Goal: Transaction & Acquisition: Purchase product/service

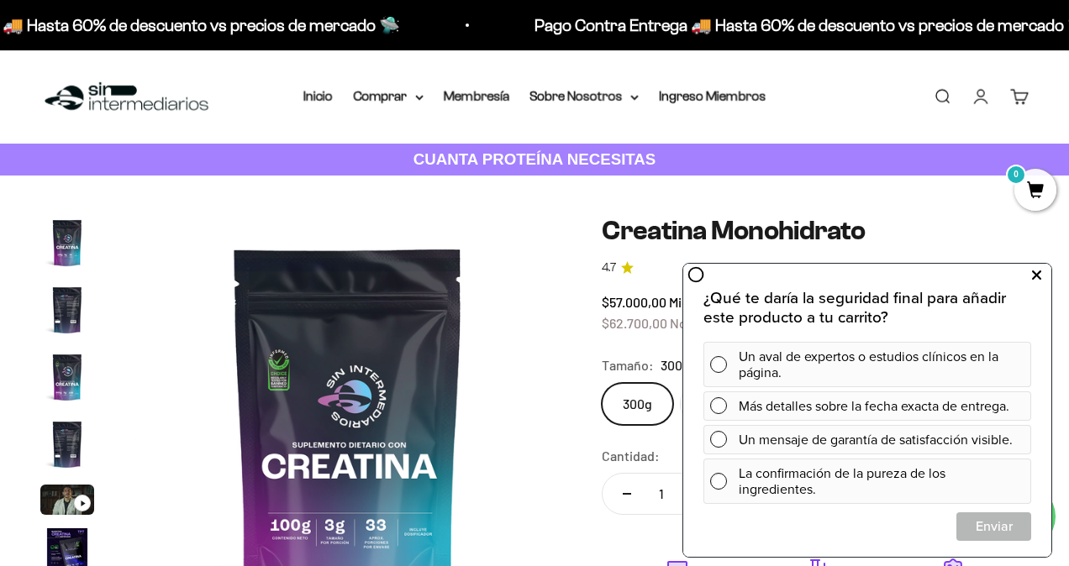
click at [1036, 276] on icon at bounding box center [1036, 276] width 9 height 22
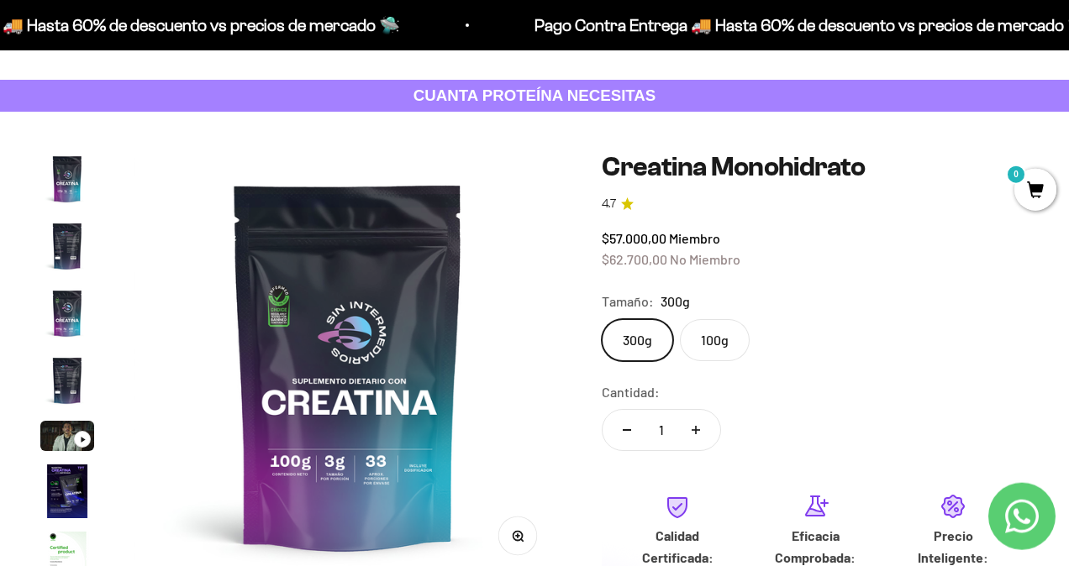
scroll to position [82, 0]
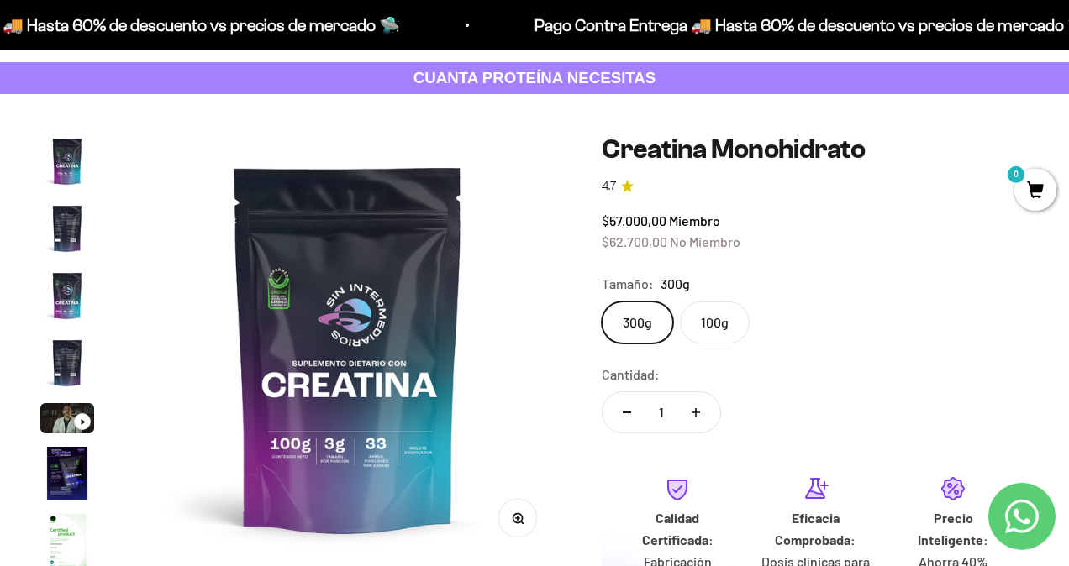
click at [72, 223] on img "Ir al artículo 2" at bounding box center [67, 229] width 54 height 54
click at [63, 226] on img "Ir al artículo 2" at bounding box center [67, 229] width 54 height 54
click at [69, 165] on img "Ir al artículo 1" at bounding box center [67, 161] width 54 height 54
click at [260, 325] on img at bounding box center [347, 347] width 427 height 427
click at [297, 330] on img at bounding box center [347, 347] width 427 height 427
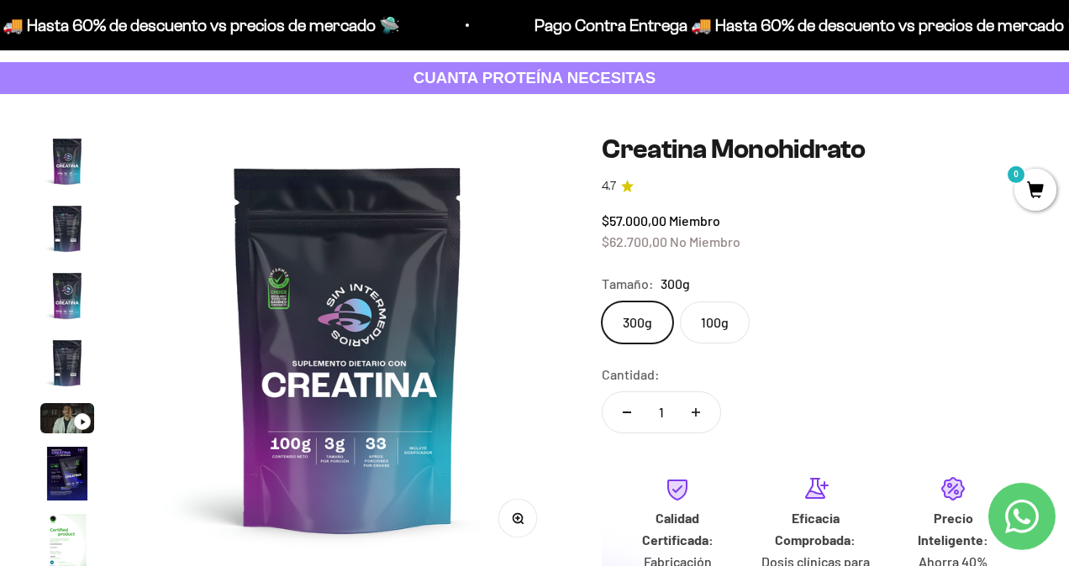
click at [70, 410] on img "Ir al artículo 5" at bounding box center [67, 418] width 54 height 30
click at [67, 355] on img "Ir al artículo 4" at bounding box center [67, 363] width 54 height 54
click at [68, 287] on img "Ir al artículo 3" at bounding box center [67, 296] width 54 height 54
click at [78, 243] on img "Ir al artículo 2" at bounding box center [67, 229] width 54 height 54
click at [79, 207] on img "Ir al artículo 2" at bounding box center [67, 229] width 54 height 54
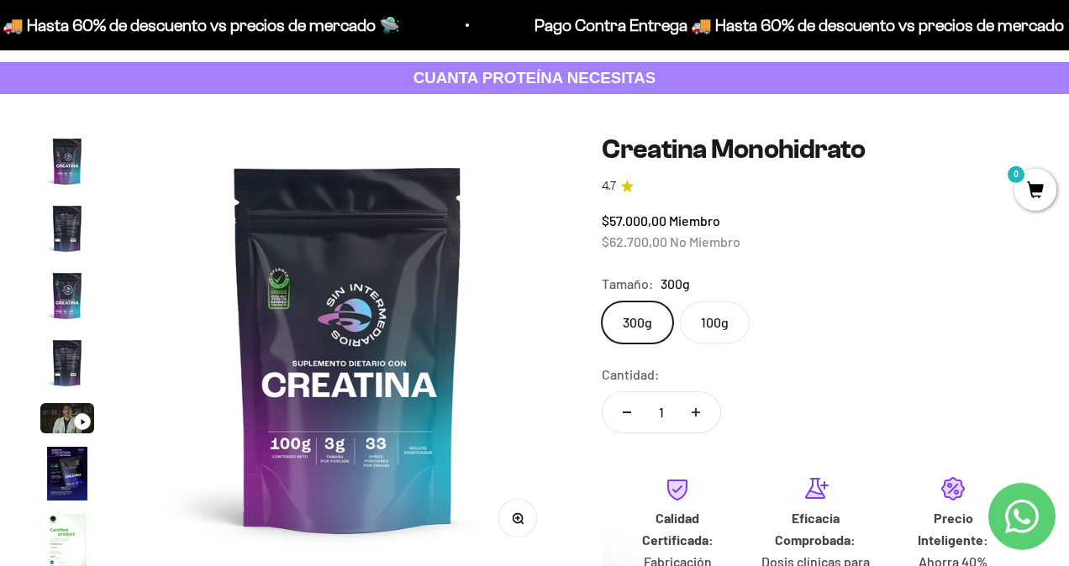
click at [87, 165] on img "Ir al artículo 1" at bounding box center [67, 161] width 54 height 54
drag, startPoint x: 80, startPoint y: 213, endPoint x: 80, endPoint y: 234, distance: 20.2
click at [79, 213] on img "Ir al artículo 2" at bounding box center [67, 229] width 54 height 54
click at [81, 235] on img "Ir al artículo 2" at bounding box center [67, 229] width 54 height 54
drag, startPoint x: 71, startPoint y: 278, endPoint x: 69, endPoint y: 311, distance: 32.8
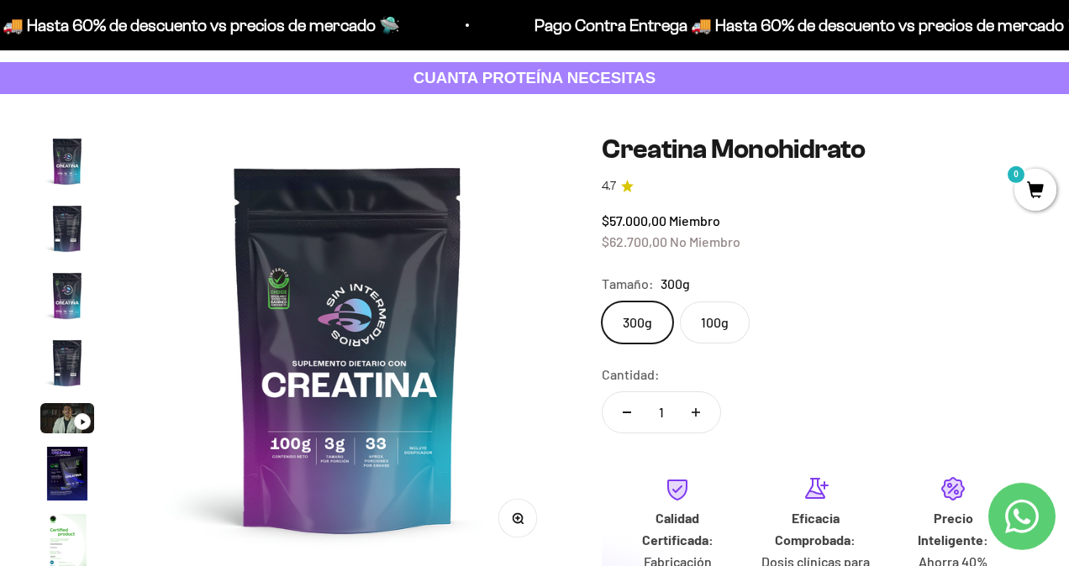
click at [70, 279] on img "Ir al artículo 3" at bounding box center [67, 296] width 54 height 54
click at [69, 315] on img "Ir al artículo 3" at bounding box center [67, 296] width 54 height 54
drag, startPoint x: 67, startPoint y: 332, endPoint x: 67, endPoint y: 376, distance: 44.5
click at [67, 377] on img "Ir al artículo 4" at bounding box center [67, 363] width 54 height 54
click at [64, 367] on img "Ir al artículo 4" at bounding box center [67, 363] width 54 height 54
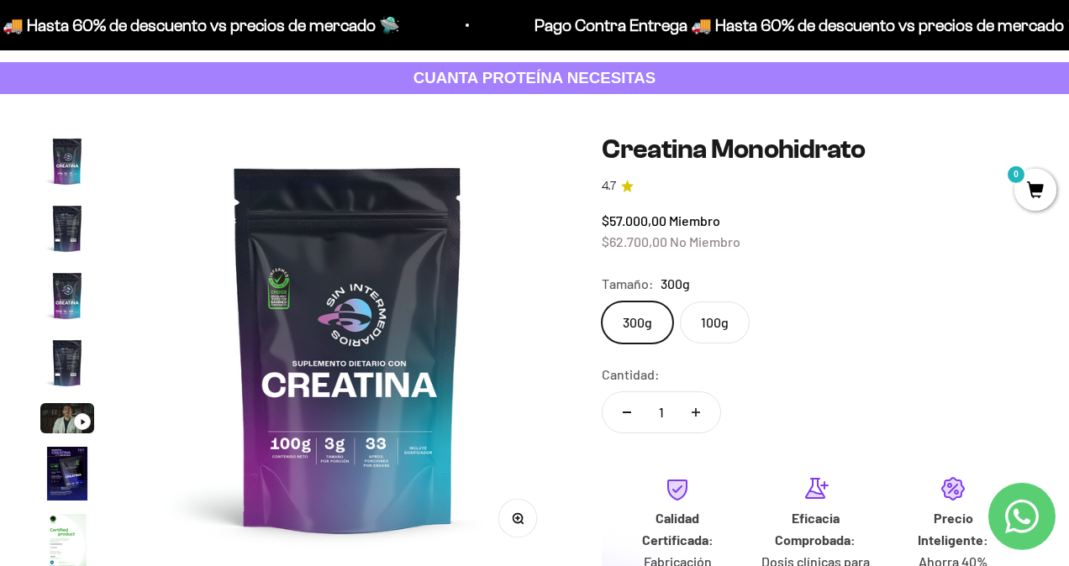
click at [67, 413] on img "Ir al artículo 5" at bounding box center [67, 418] width 54 height 30
click at [68, 411] on img "Ir al artículo 5" at bounding box center [67, 418] width 54 height 30
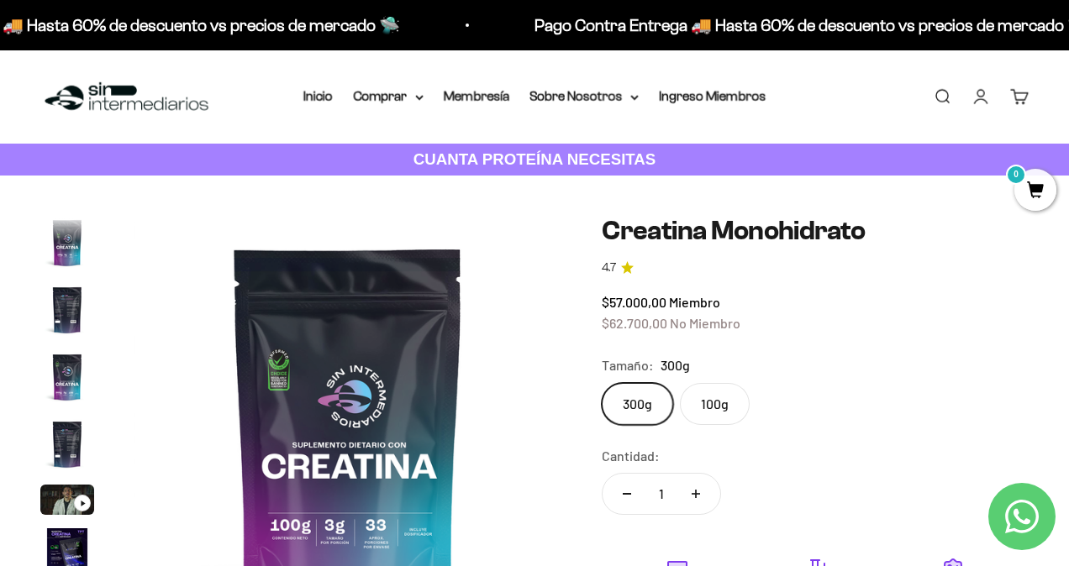
click at [71, 350] on img "Ir al artículo 3" at bounding box center [67, 377] width 54 height 54
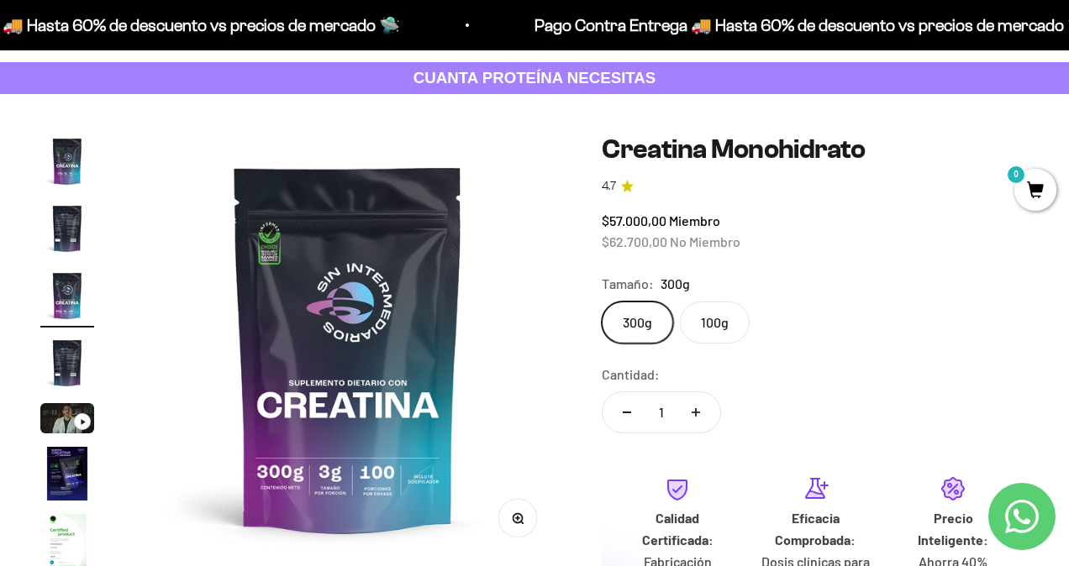
scroll to position [0, 875]
click at [70, 297] on img "Ir al artículo 3" at bounding box center [67, 296] width 54 height 54
click at [76, 353] on img "Ir al artículo 4" at bounding box center [67, 363] width 54 height 54
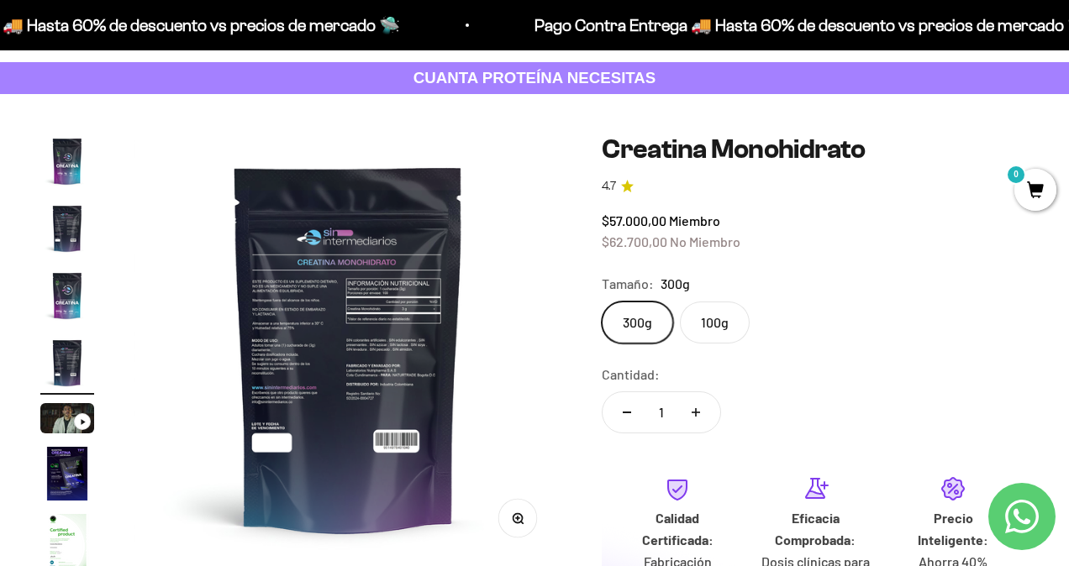
click at [279, 352] on img at bounding box center [347, 347] width 427 height 427
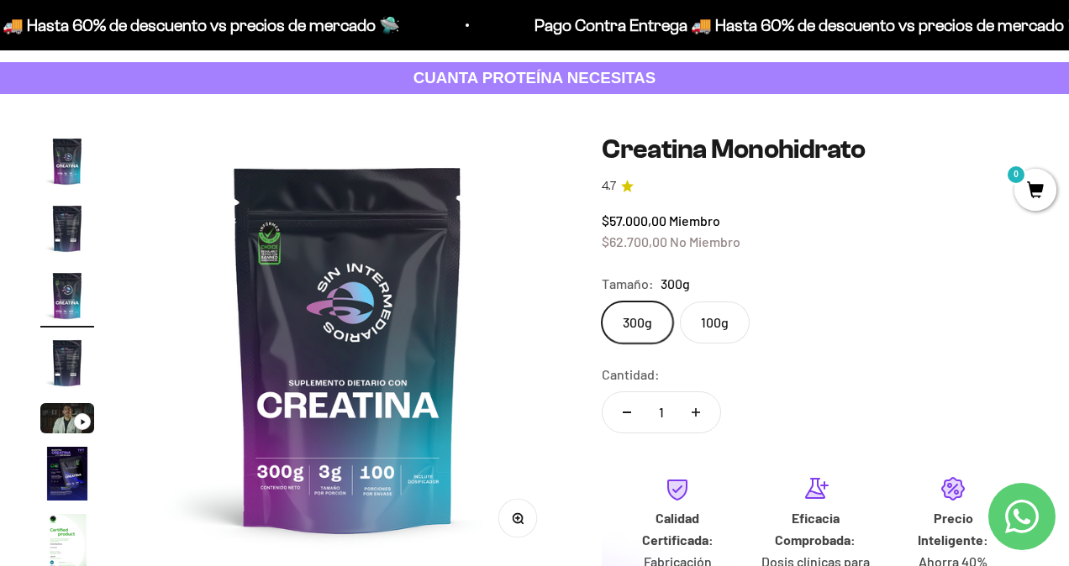
click at [536, 331] on img at bounding box center [347, 347] width 427 height 427
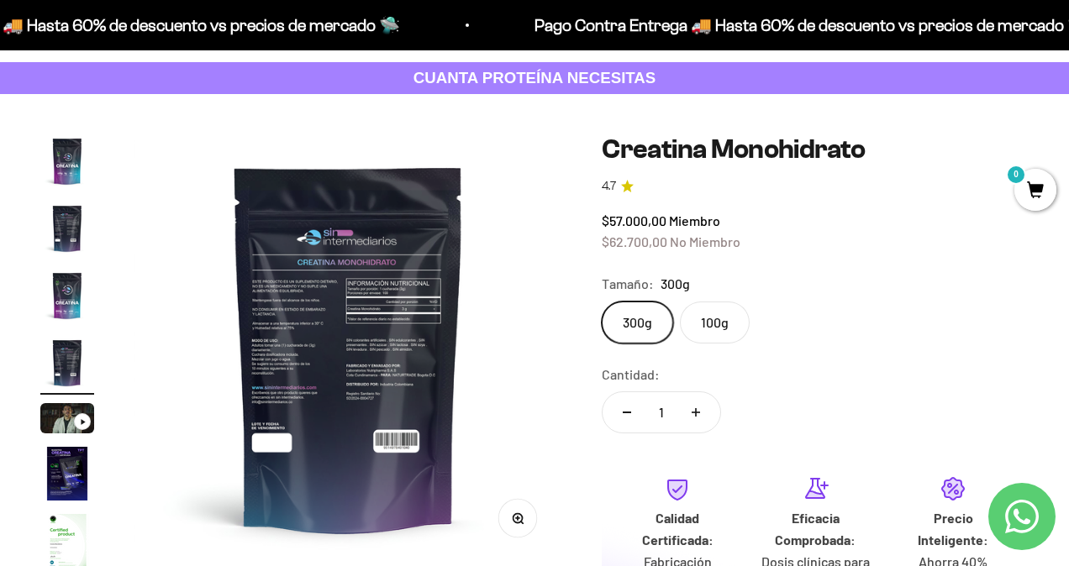
scroll to position [0, 1312]
click at [486, 338] on img at bounding box center [347, 347] width 427 height 427
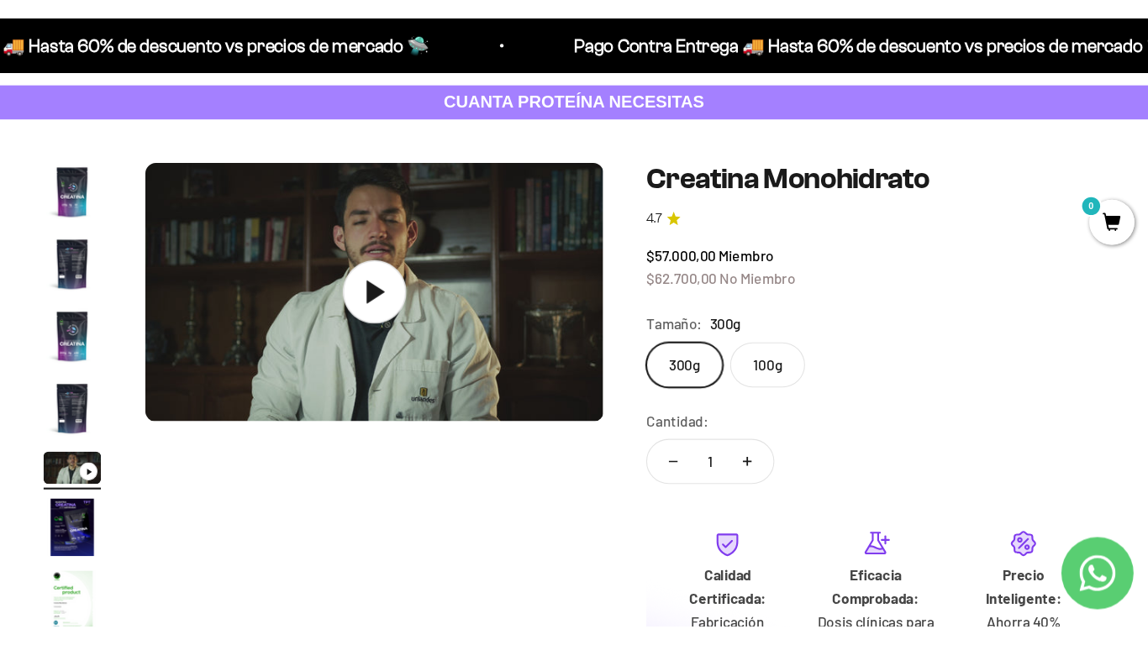
scroll to position [0, 1750]
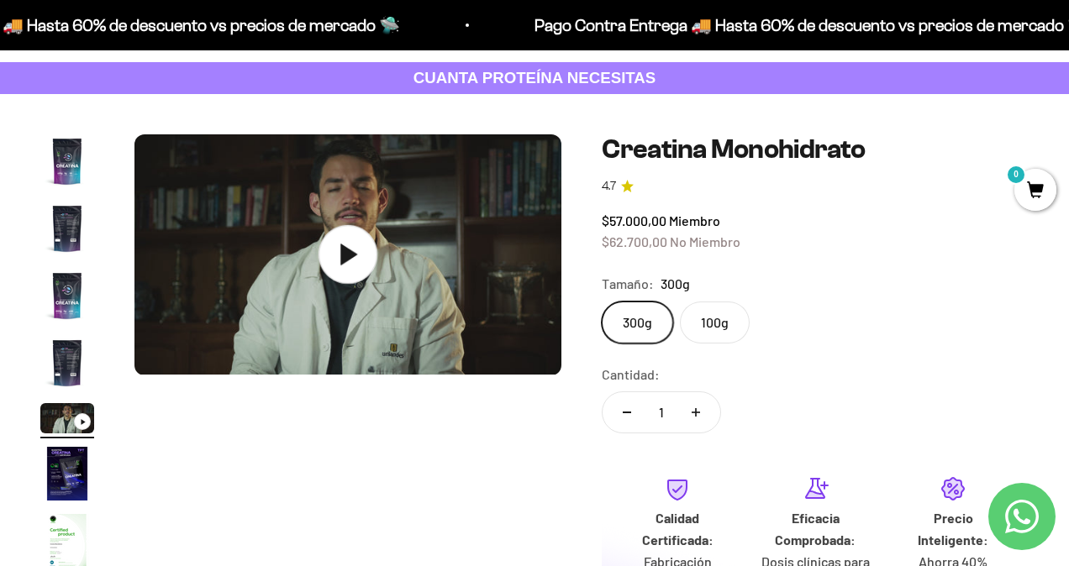
click at [342, 250] on icon at bounding box center [348, 255] width 17 height 21
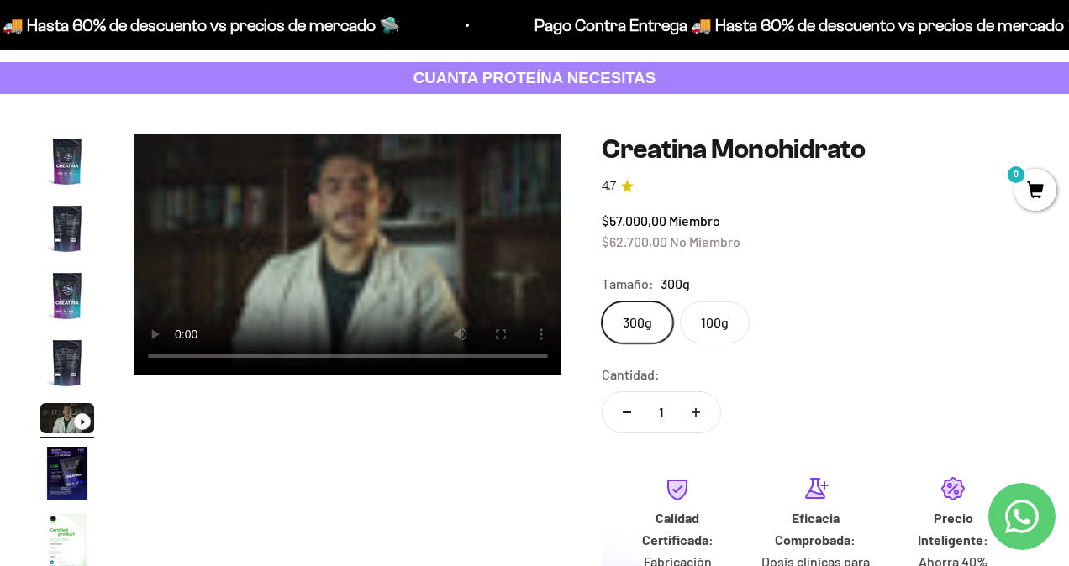
click at [517, 330] on icon "button" at bounding box center [519, 331] width 12 height 12
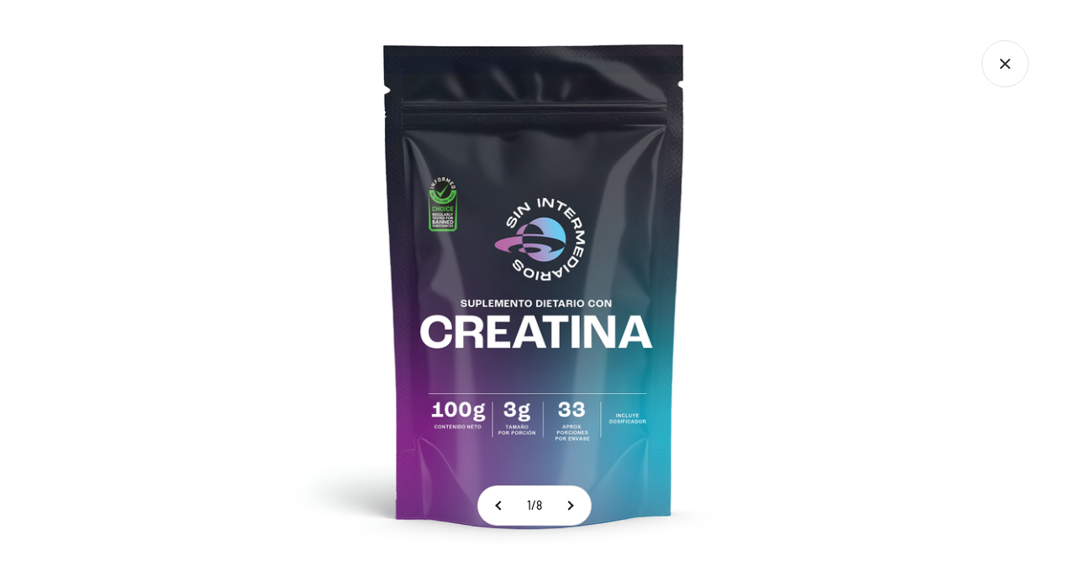
click at [966, 289] on div at bounding box center [534, 283] width 1069 height 566
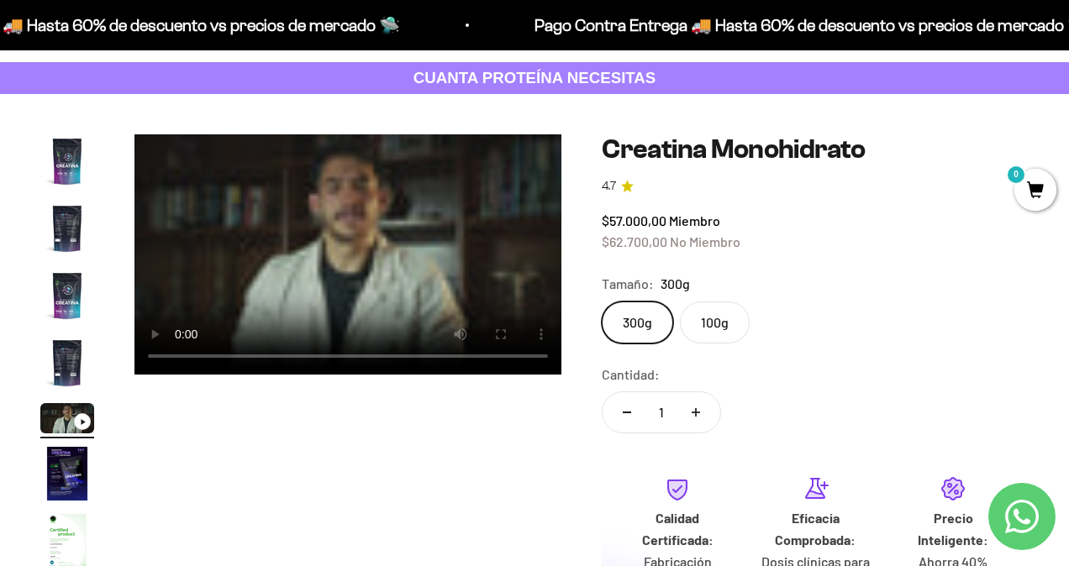
click at [63, 478] on img "Ir al artículo 6" at bounding box center [67, 474] width 54 height 54
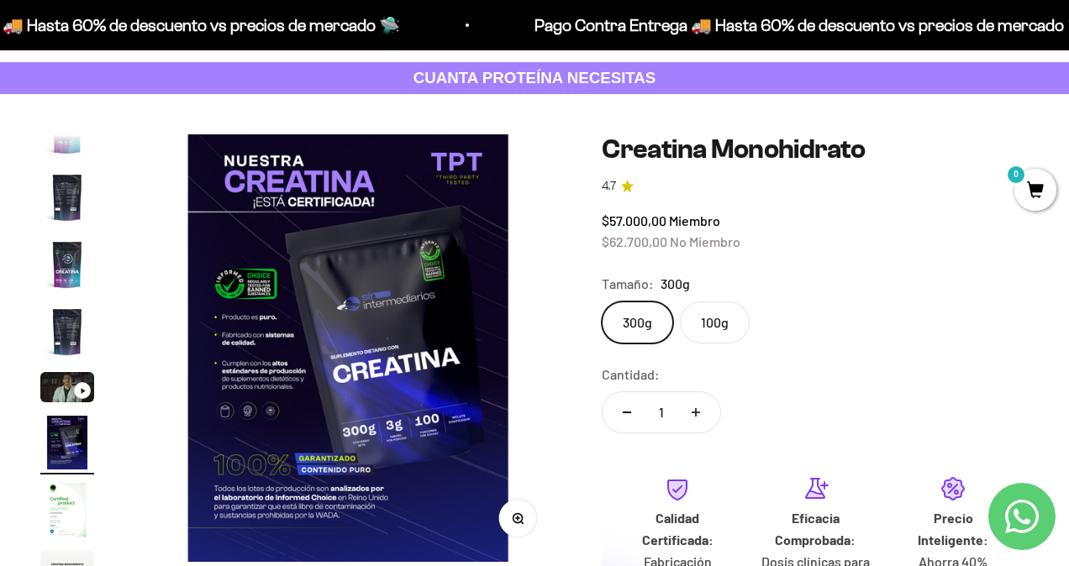
scroll to position [0, 2187]
click at [520, 523] on icon "button" at bounding box center [519, 519] width 12 height 12
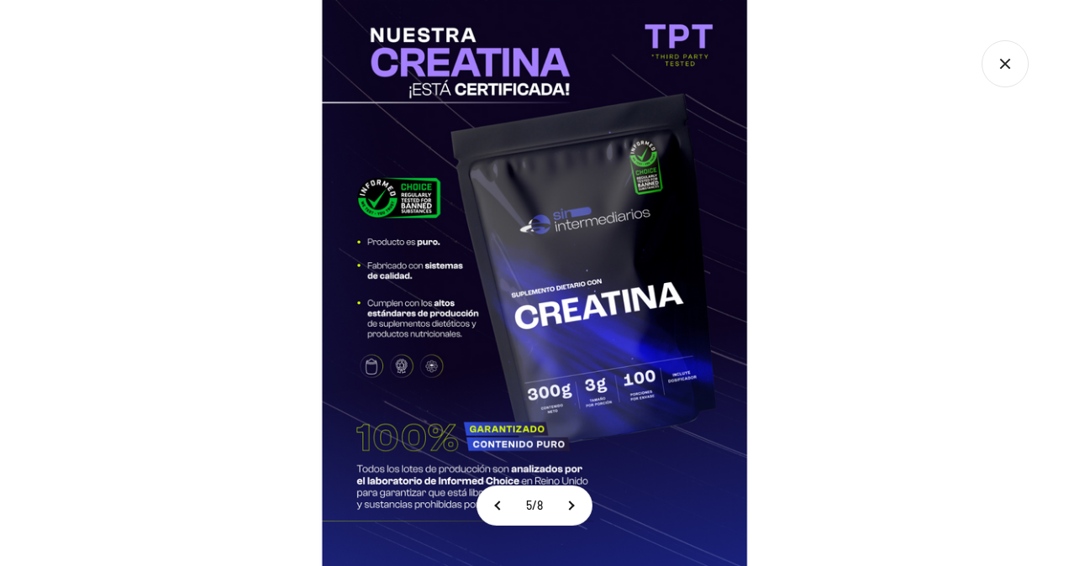
click at [423, 245] on img at bounding box center [534, 283] width 566 height 566
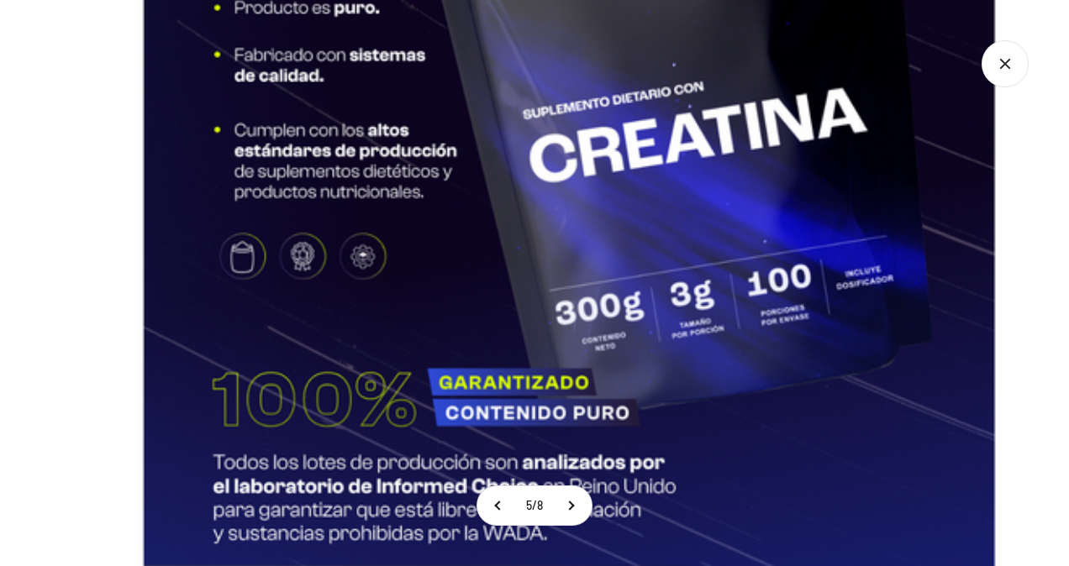
click at [411, 155] on img at bounding box center [569, 90] width 1134 height 1134
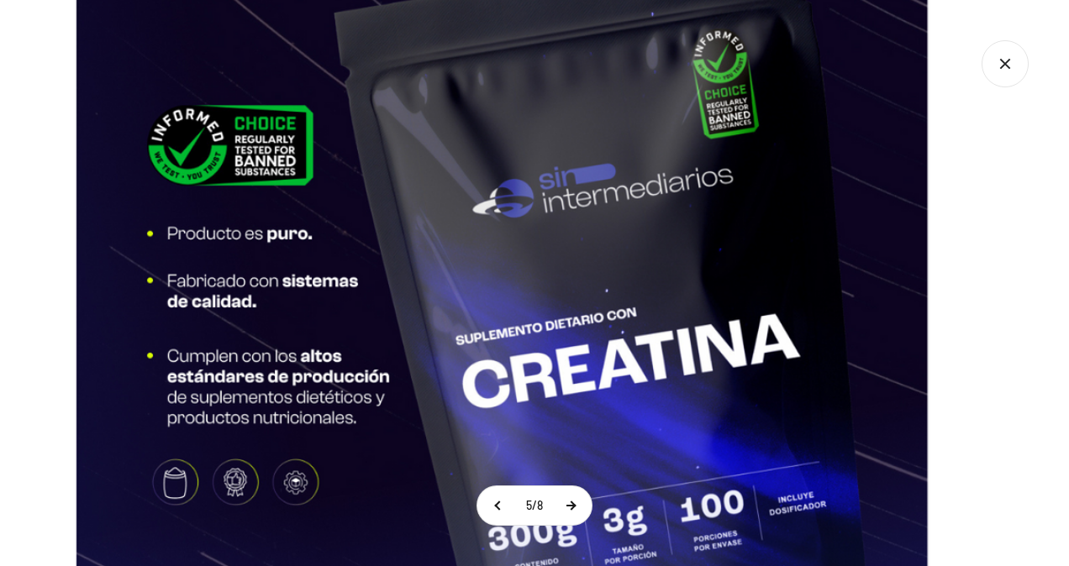
click at [577, 507] on button at bounding box center [571, 506] width 42 height 39
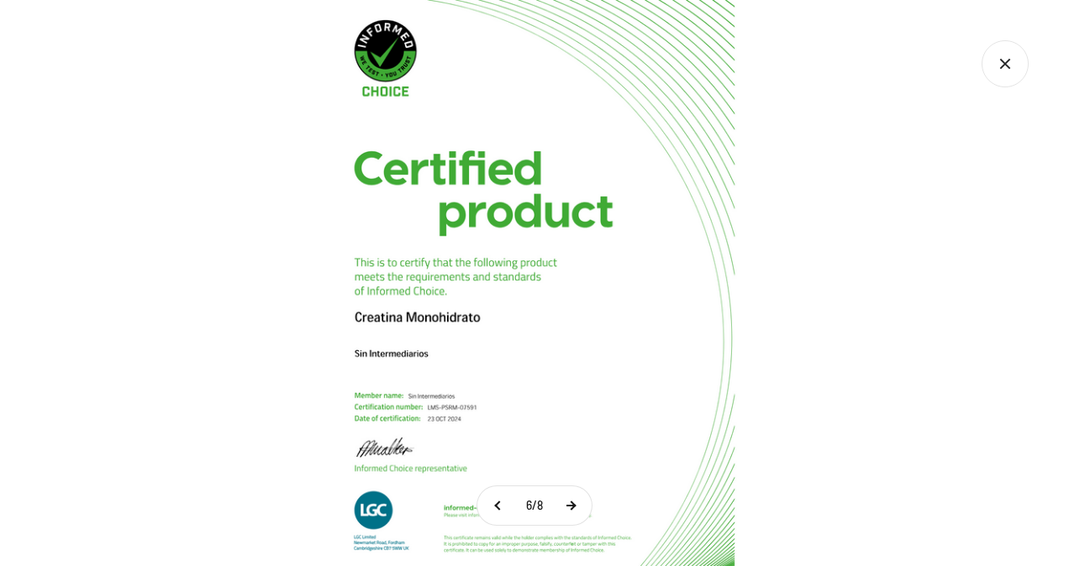
click at [577, 507] on button at bounding box center [571, 506] width 42 height 39
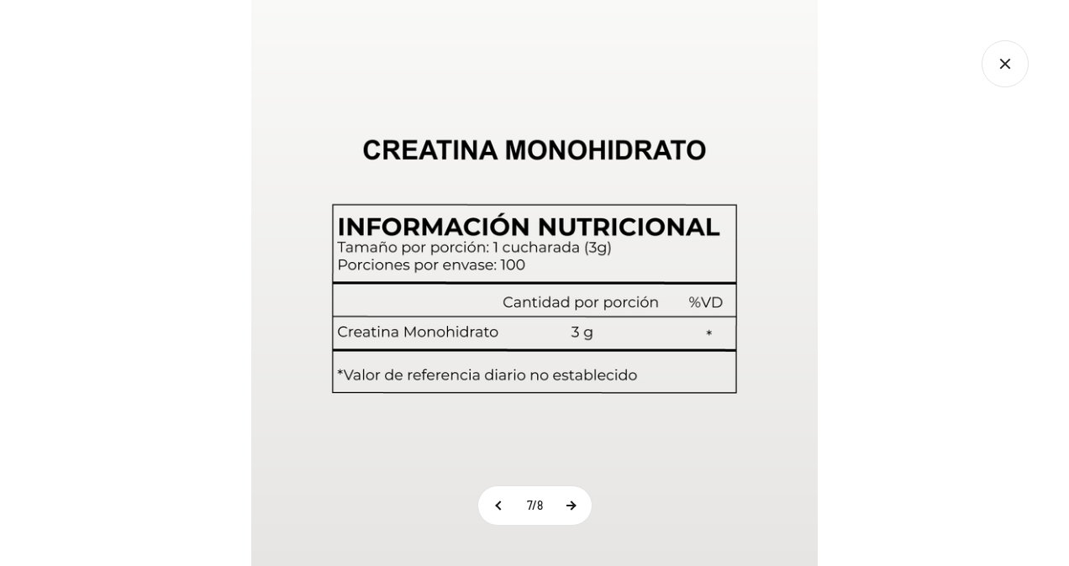
click at [577, 507] on button at bounding box center [571, 506] width 42 height 39
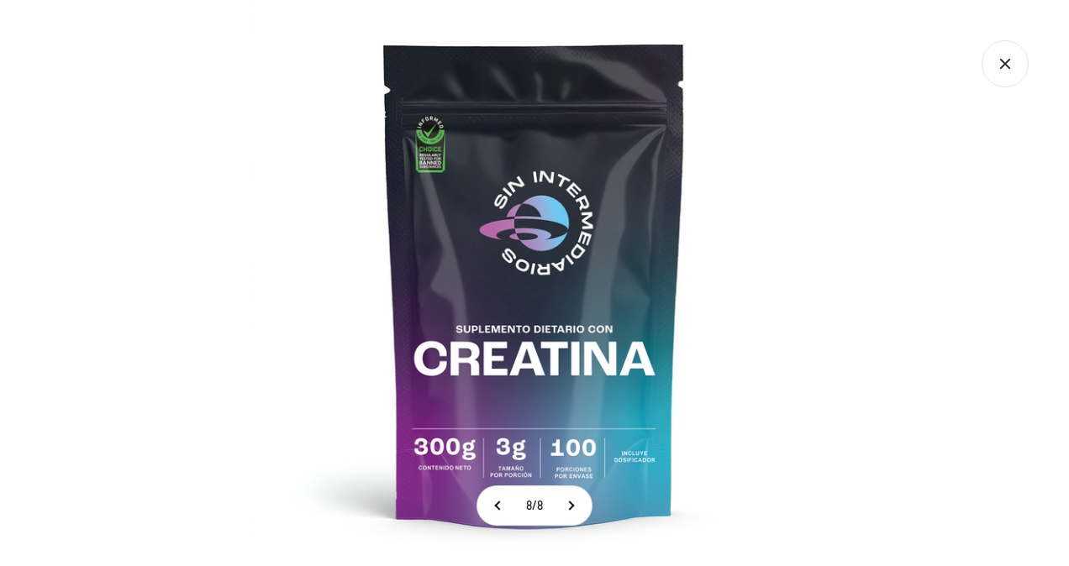
click at [997, 67] on icon "Cerrar galería" at bounding box center [1005, 63] width 47 height 47
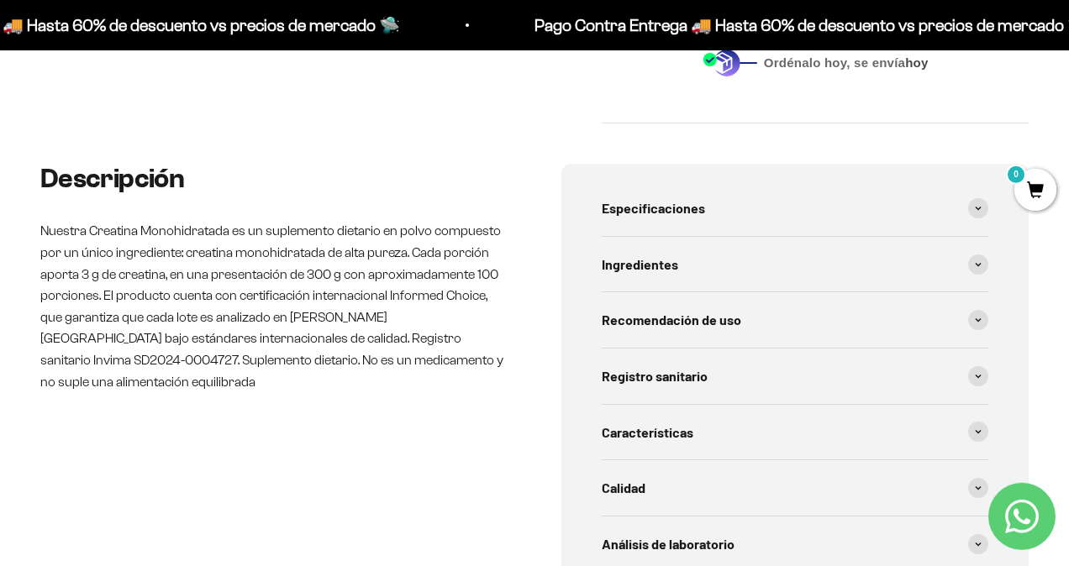
scroll to position [755, 0]
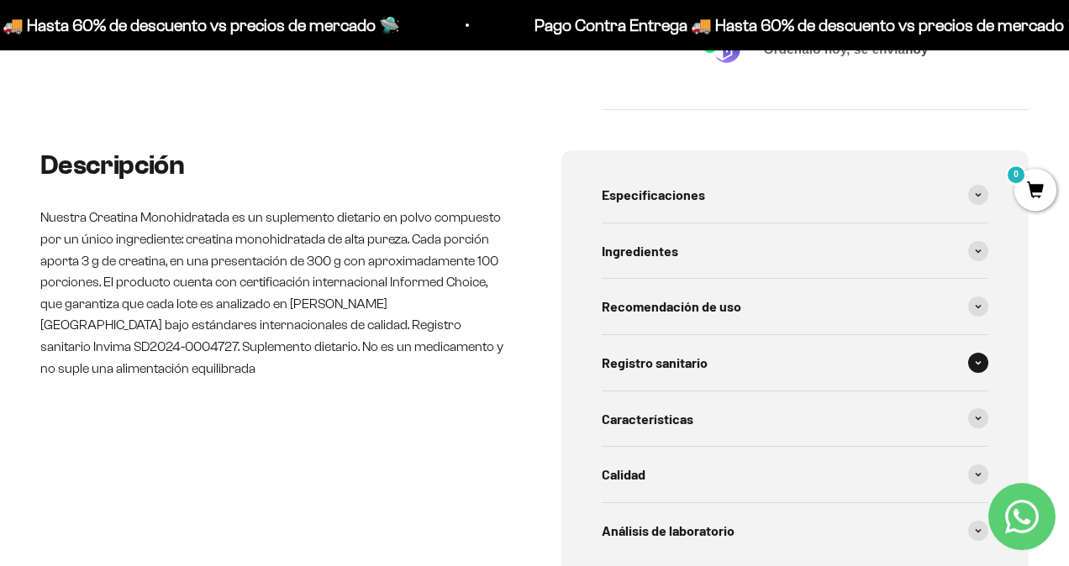
click at [974, 359] on span at bounding box center [978, 363] width 20 height 20
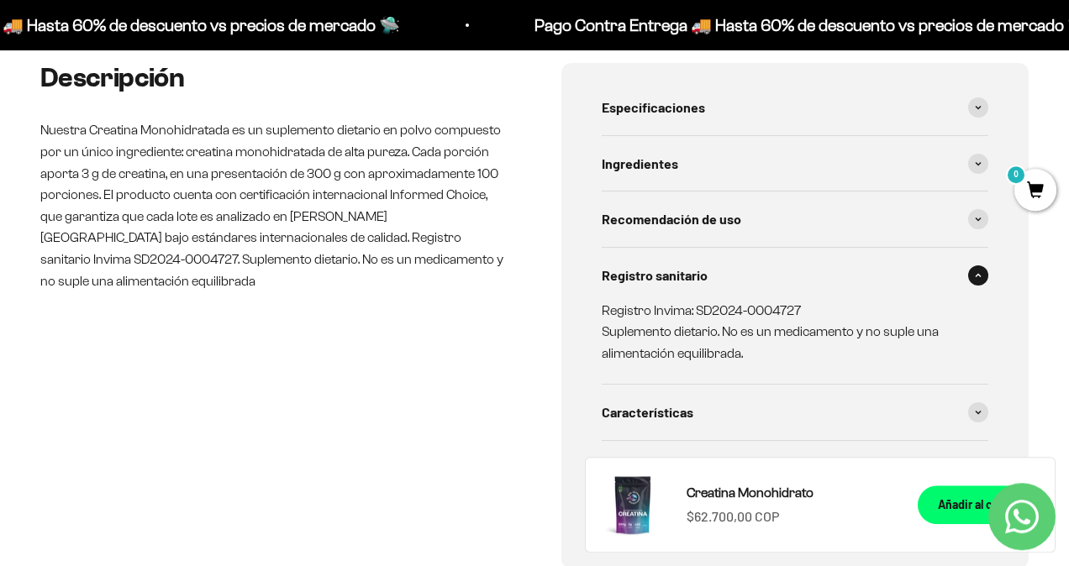
scroll to position [835, 0]
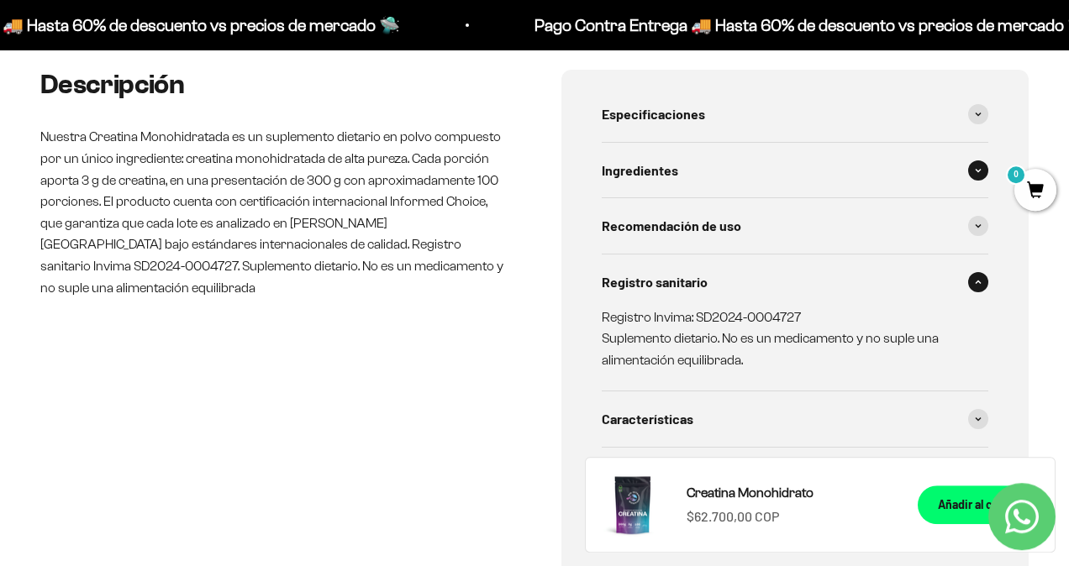
click at [984, 174] on div "Ingredientes" at bounding box center [795, 170] width 387 height 55
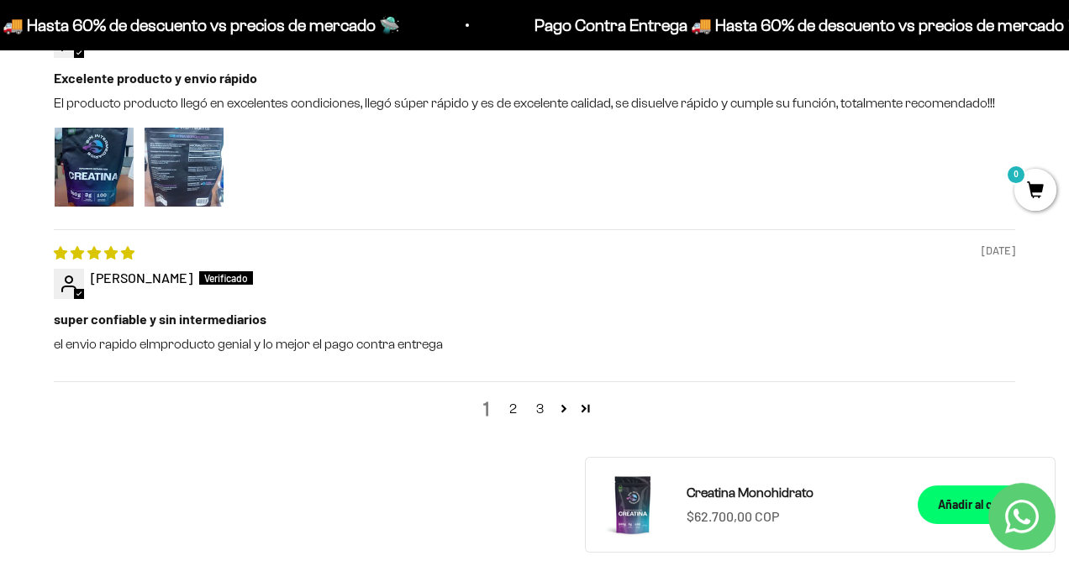
scroll to position [2329, 0]
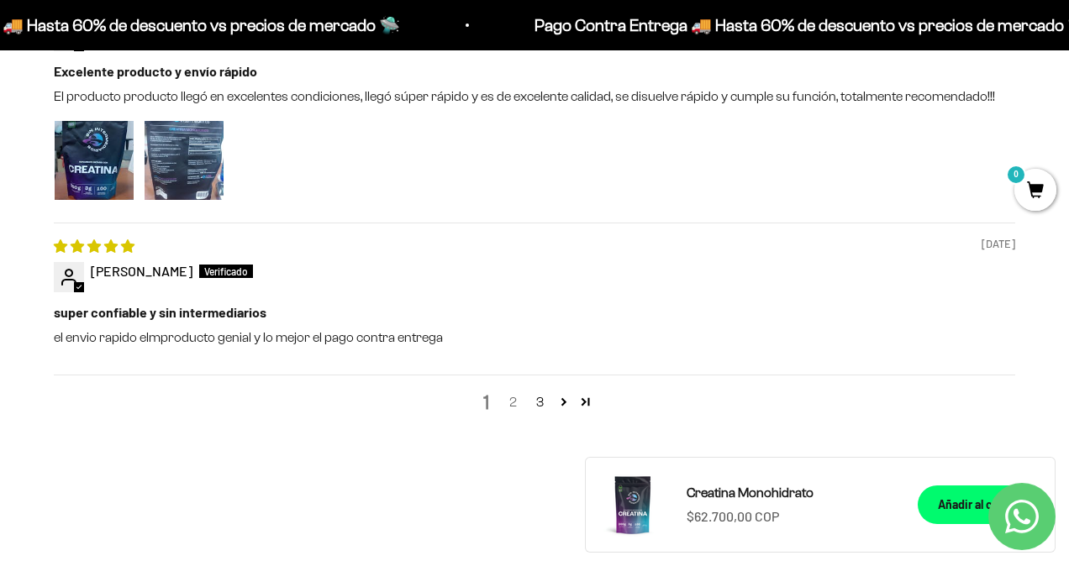
click at [508, 402] on link "2" at bounding box center [512, 402] width 27 height 20
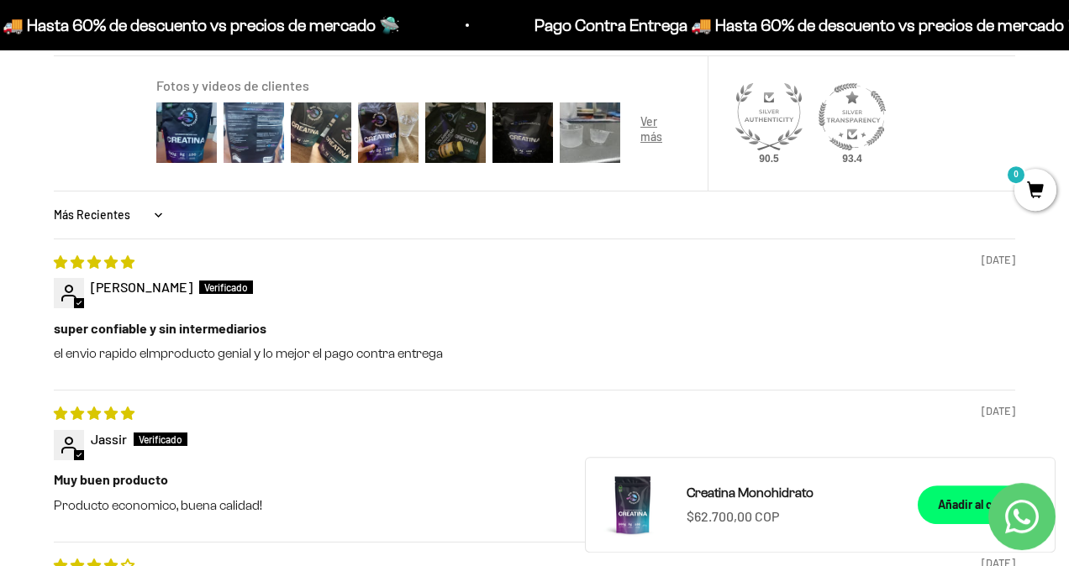
scroll to position [645, 0]
